Goal: Transaction & Acquisition: Purchase product/service

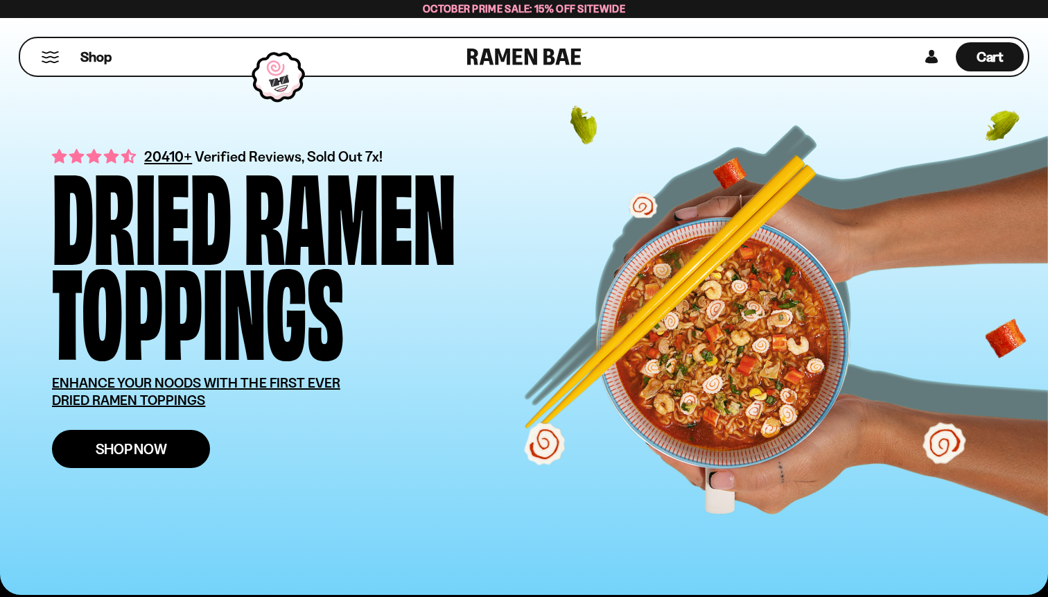
click at [155, 446] on span "Shop Now" at bounding box center [131, 448] width 71 height 15
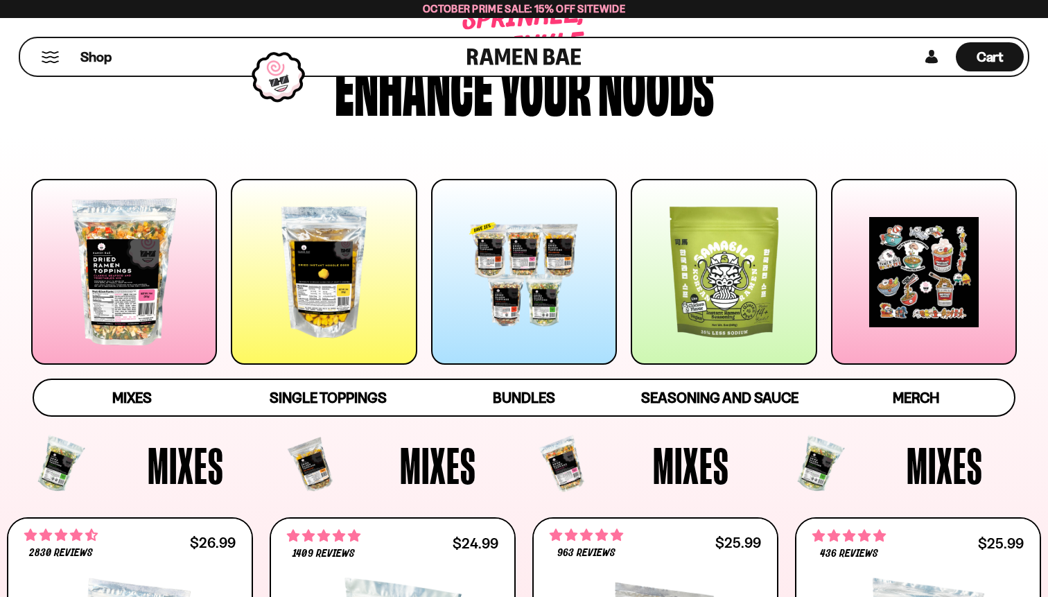
scroll to position [123, 0]
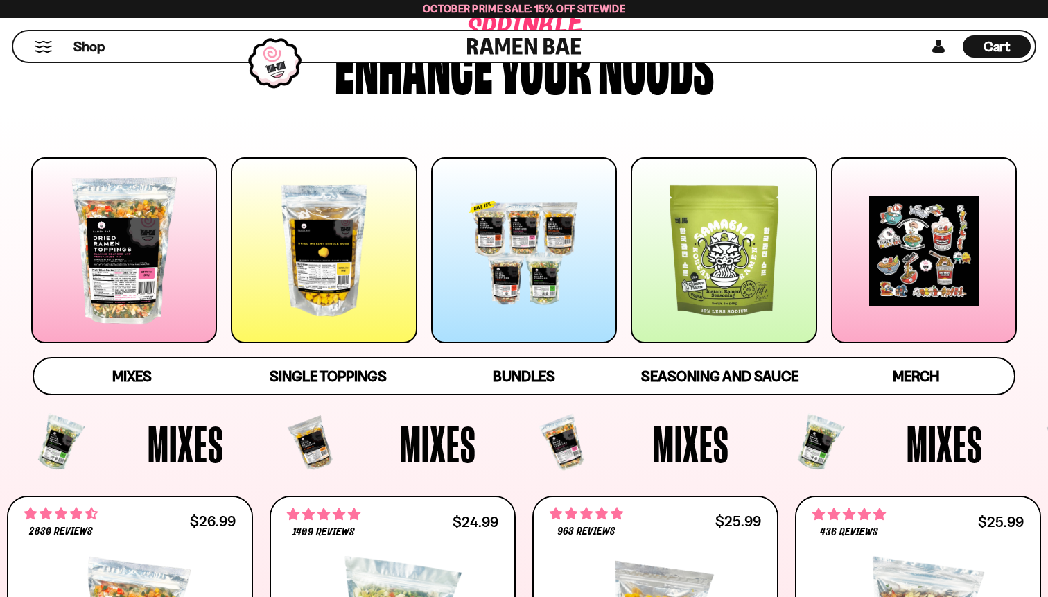
click at [185, 259] on div at bounding box center [124, 250] width 186 height 186
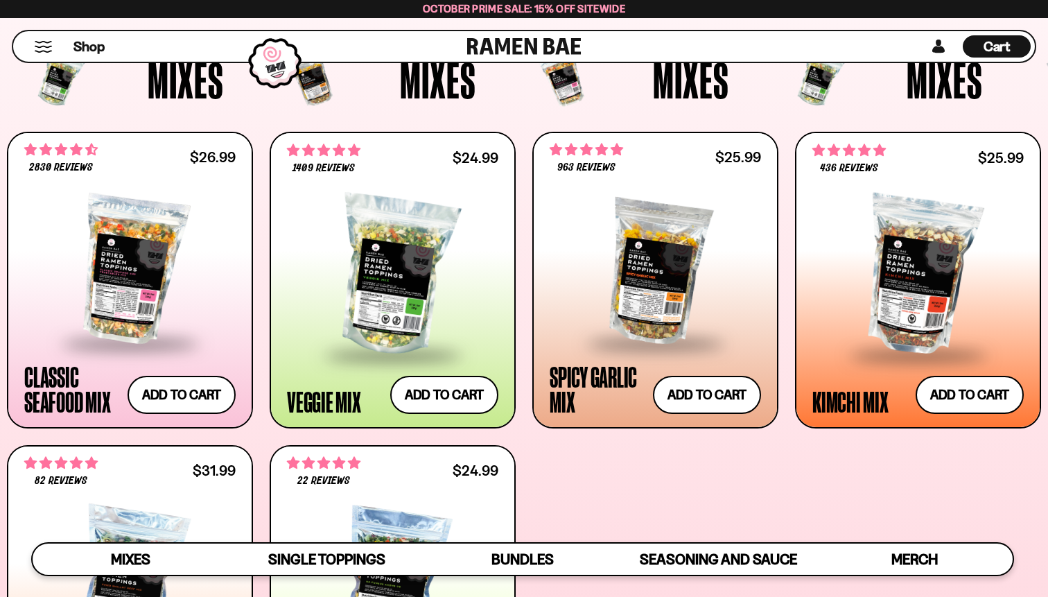
scroll to position [78, 0]
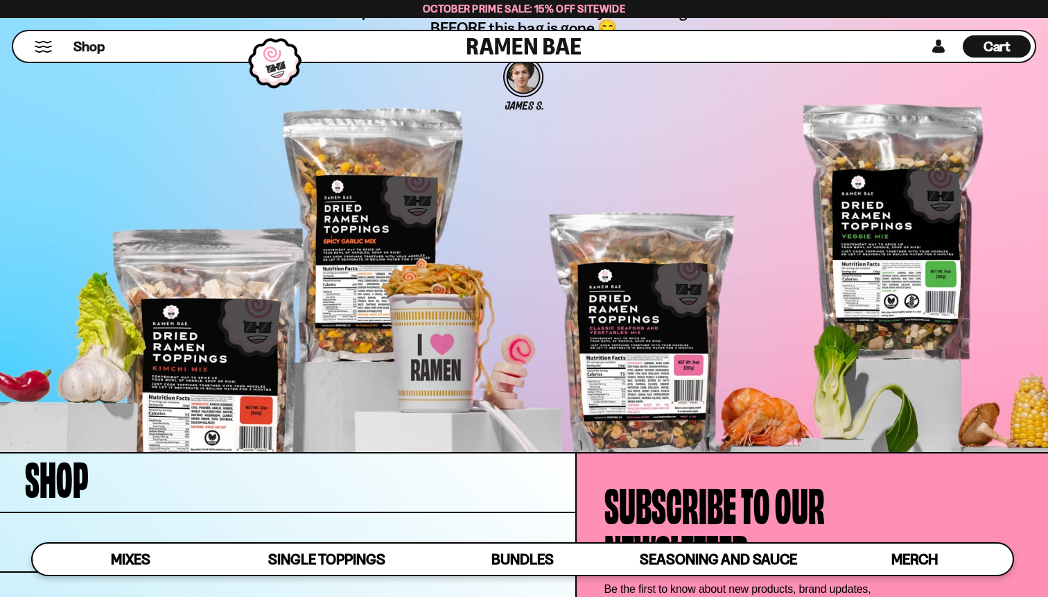
scroll to position [4392, 0]
